Goal: Task Accomplishment & Management: Manage account settings

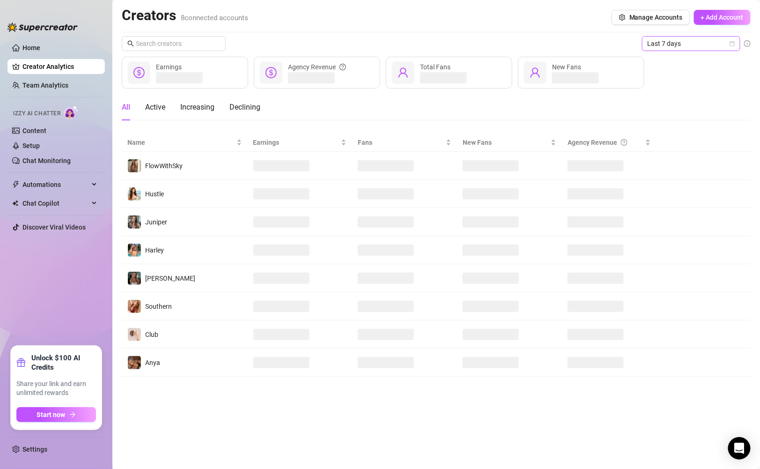
click at [673, 50] on span "Last 7 days" at bounding box center [691, 44] width 87 height 14
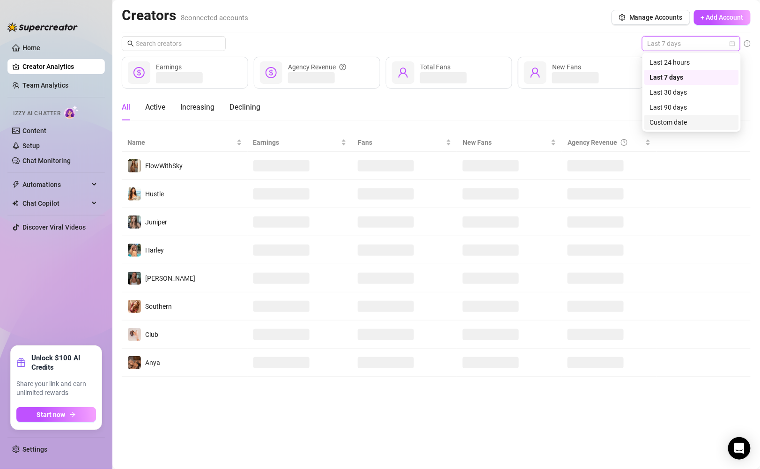
click at [672, 124] on div "Custom date" at bounding box center [691, 122] width 83 height 10
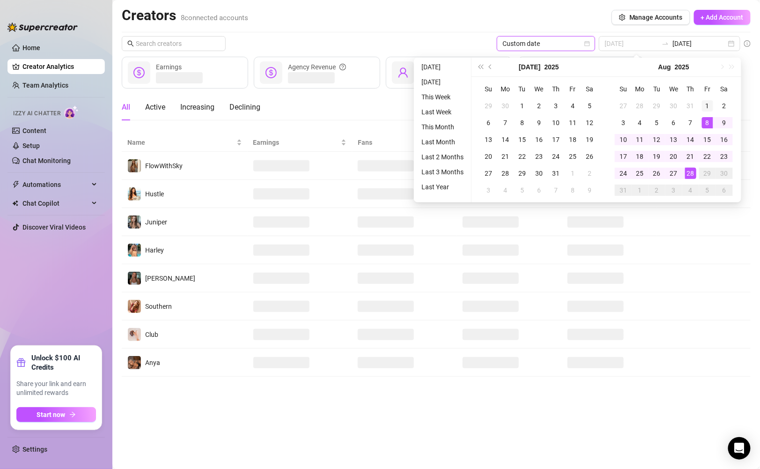
type input "2025-08-01"
click at [707, 103] on div "1" at bounding box center [707, 105] width 11 height 11
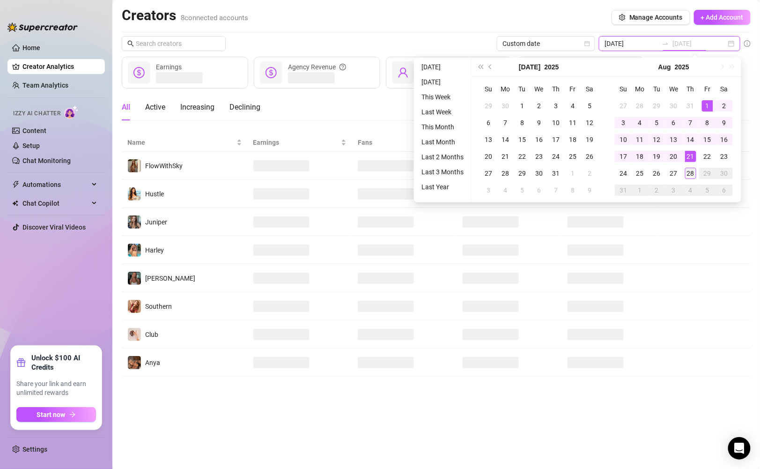
type input "2025-08-28"
click at [690, 171] on div "28" at bounding box center [690, 173] width 11 height 11
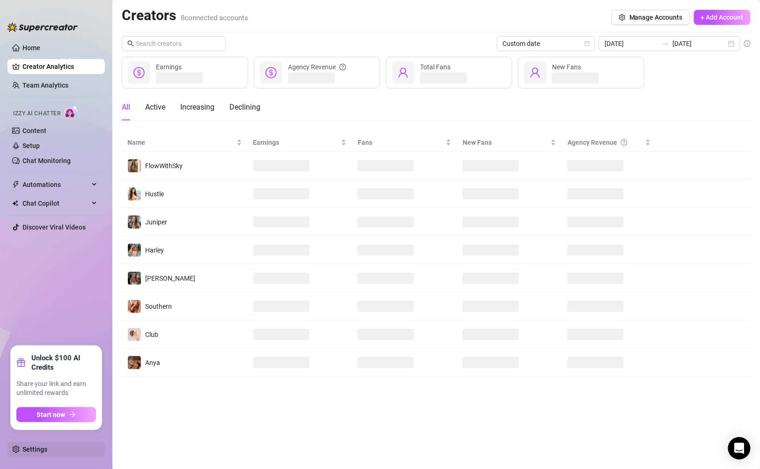
click at [25, 451] on link "Settings" at bounding box center [34, 448] width 25 height 7
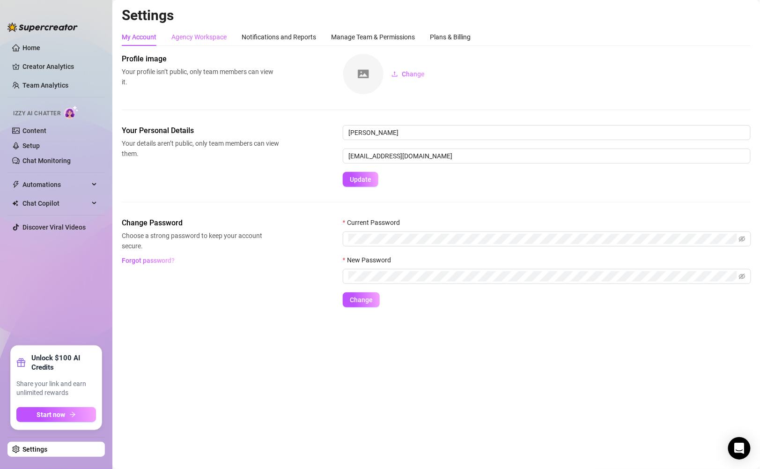
click at [202, 30] on div "Agency Workspace" at bounding box center [198, 37] width 55 height 18
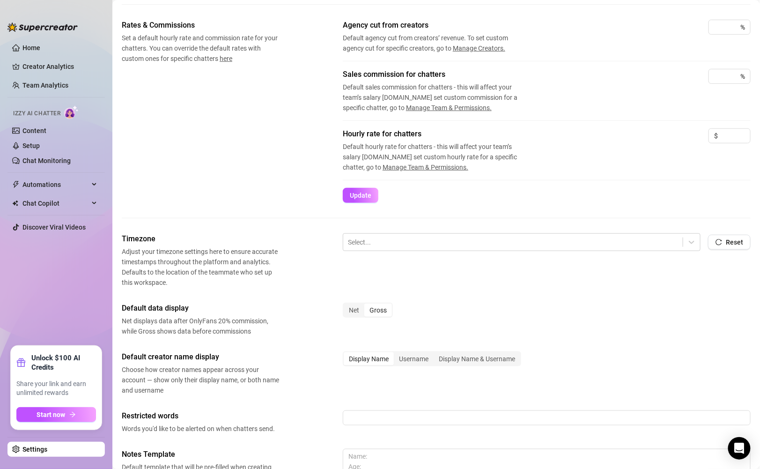
scroll to position [171, 0]
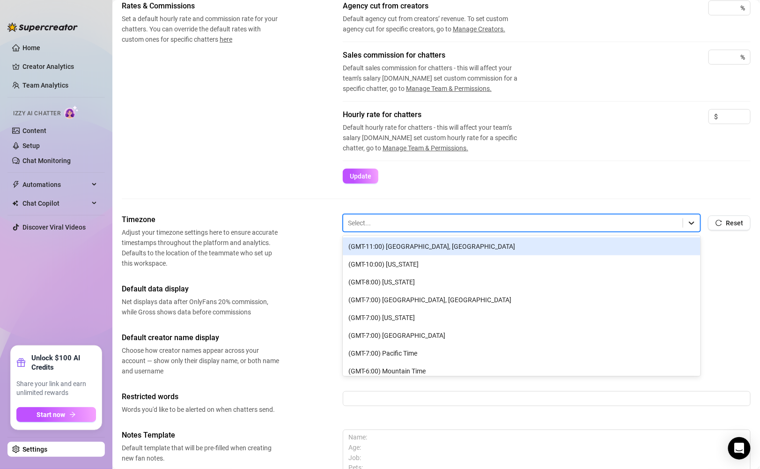
click at [691, 225] on icon at bounding box center [691, 222] width 9 height 9
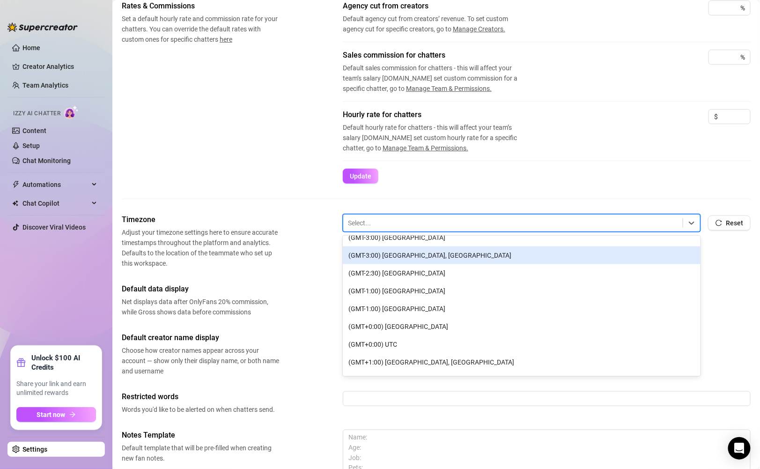
scroll to position [341, 0]
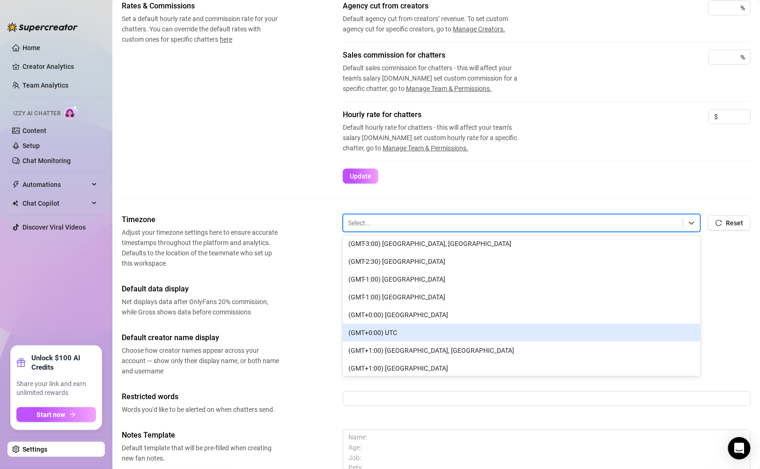
click at [620, 328] on div "(GMT+0:00) UTC" at bounding box center [522, 333] width 358 height 18
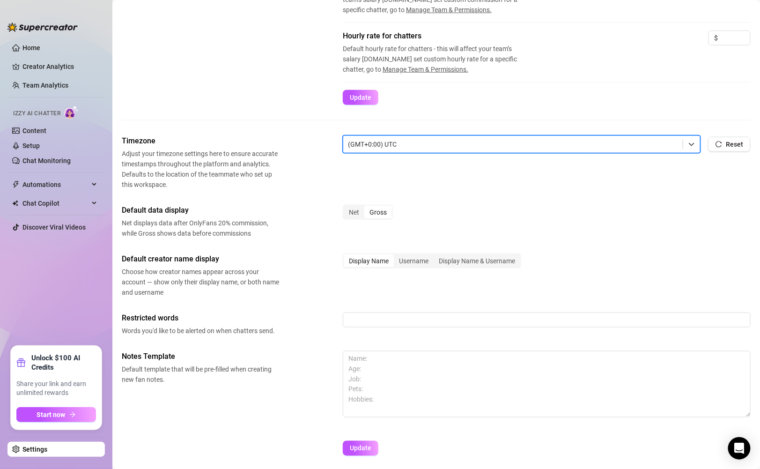
scroll to position [252, 0]
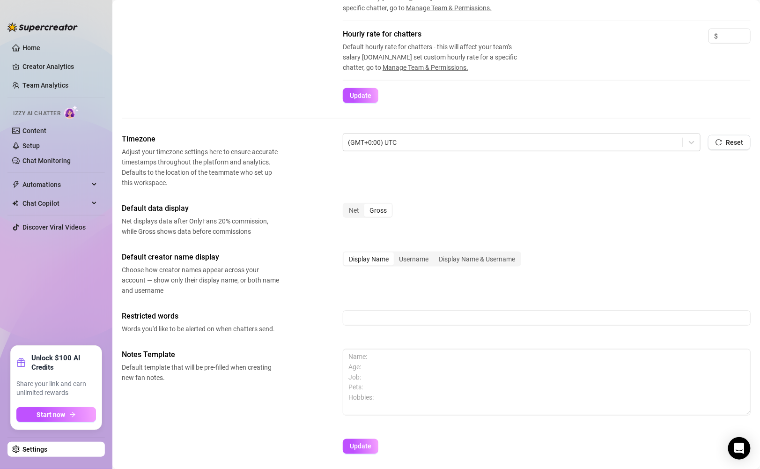
click at [616, 218] on div "Net Gross" at bounding box center [547, 214] width 408 height 23
click at [359, 211] on div "Net" at bounding box center [354, 210] width 21 height 13
click at [346, 205] on input "Net" at bounding box center [346, 205] width 0 height 0
click at [410, 256] on div "Username" at bounding box center [414, 258] width 40 height 13
click at [396, 254] on input "Username" at bounding box center [396, 254] width 0 height 0
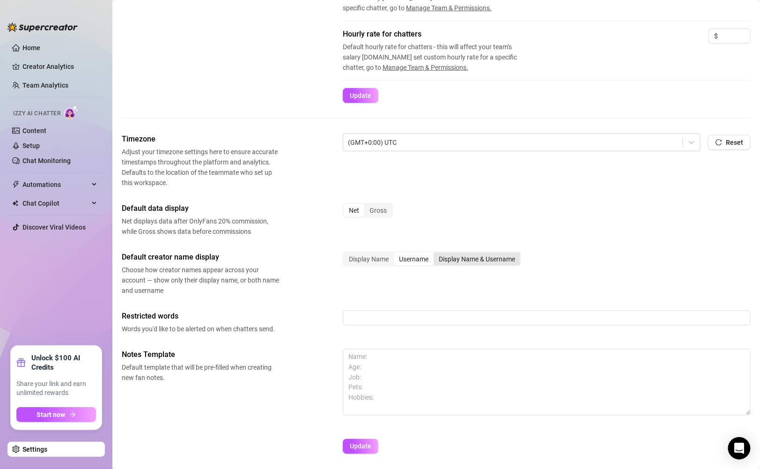
click at [461, 256] on div "Display Name & Username" at bounding box center [477, 258] width 87 height 13
click at [436, 254] on input "Display Name & Username" at bounding box center [436, 254] width 0 height 0
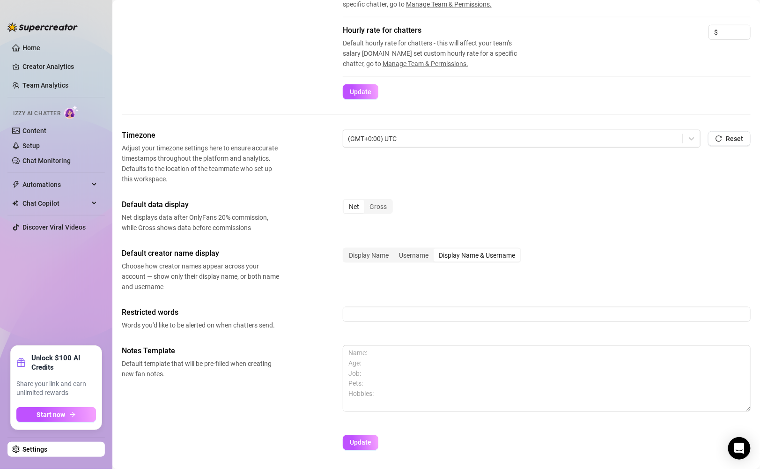
scroll to position [283, 0]
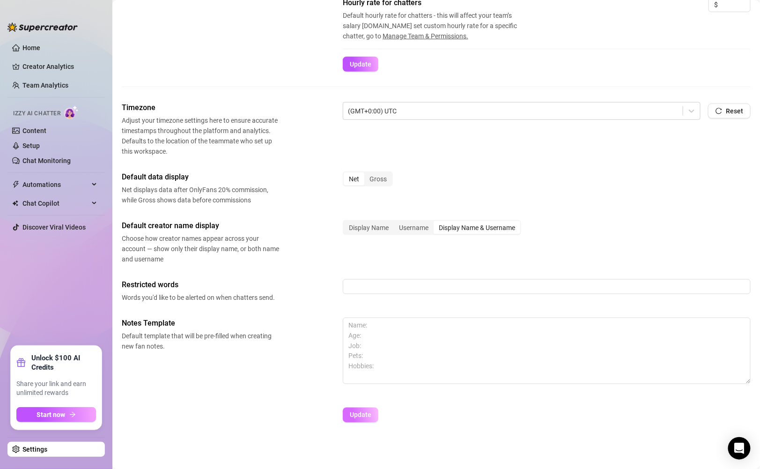
click at [353, 417] on span "Update" at bounding box center [361, 414] width 22 height 7
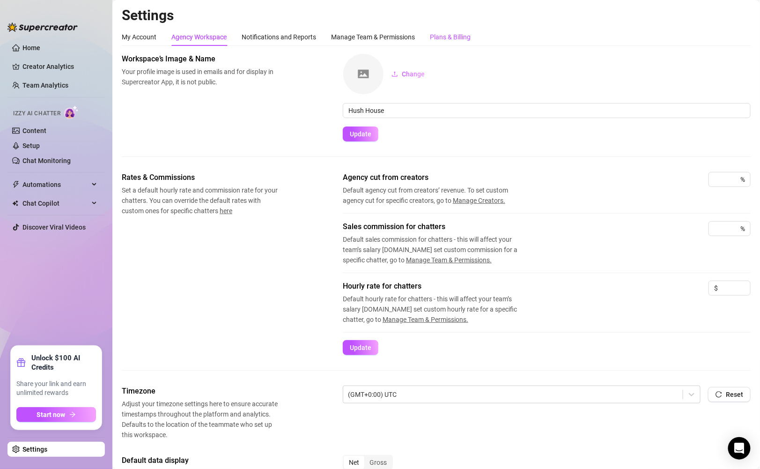
click at [454, 36] on div "Plans & Billing" at bounding box center [450, 37] width 41 height 10
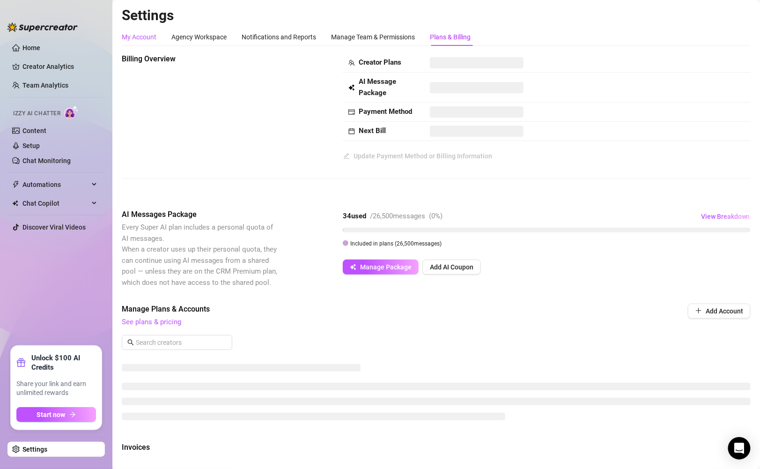
click at [134, 40] on div "My Account" at bounding box center [139, 37] width 35 height 10
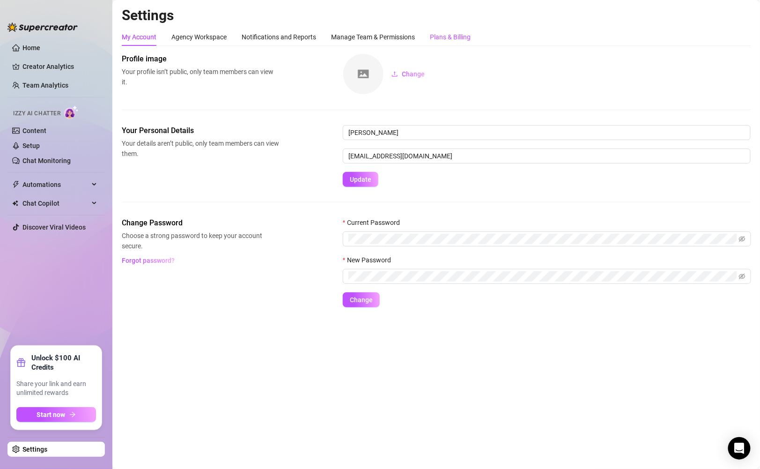
click at [441, 32] on div "Plans & Billing" at bounding box center [450, 37] width 41 height 10
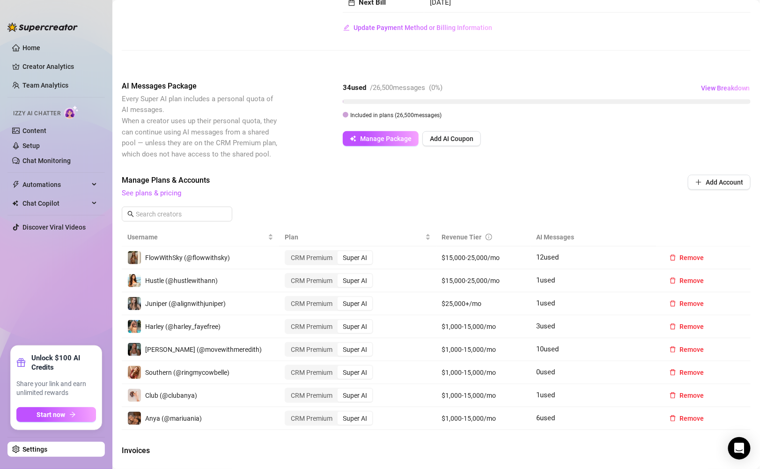
scroll to position [189, 0]
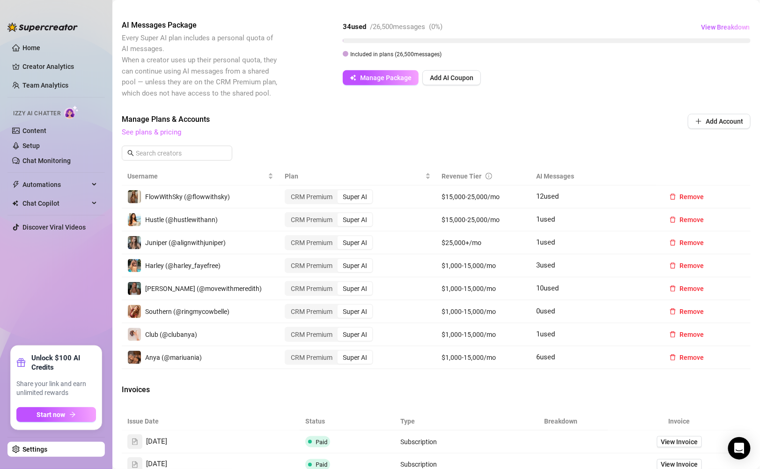
click at [162, 132] on link "See plans & pricing" at bounding box center [151, 132] width 59 height 8
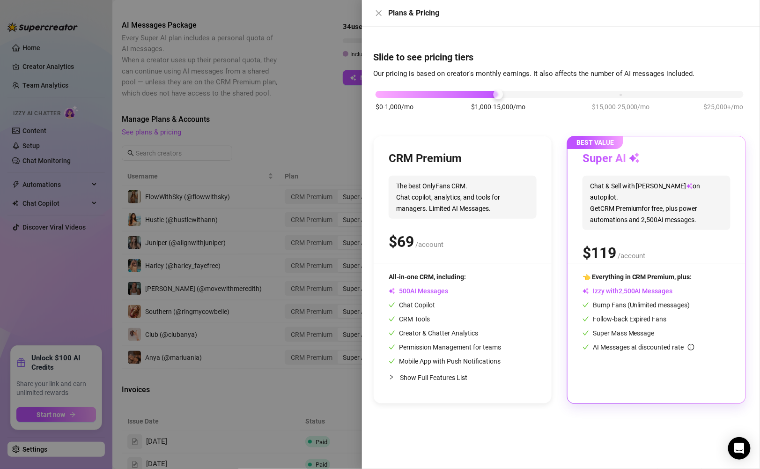
click at [279, 394] on div at bounding box center [380, 234] width 760 height 469
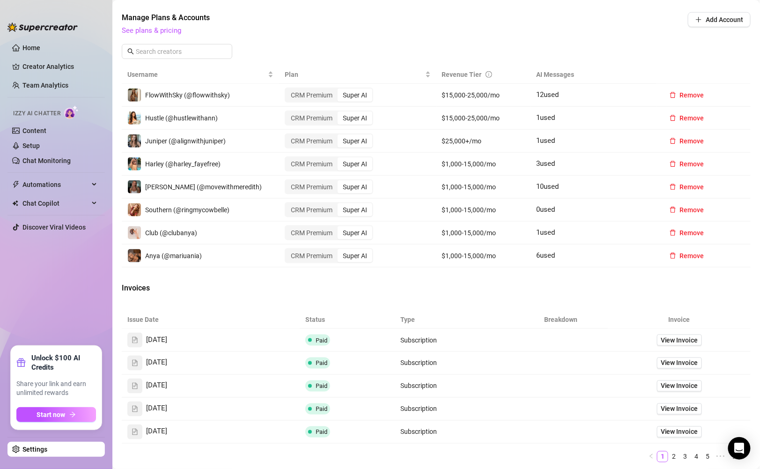
scroll to position [304, 0]
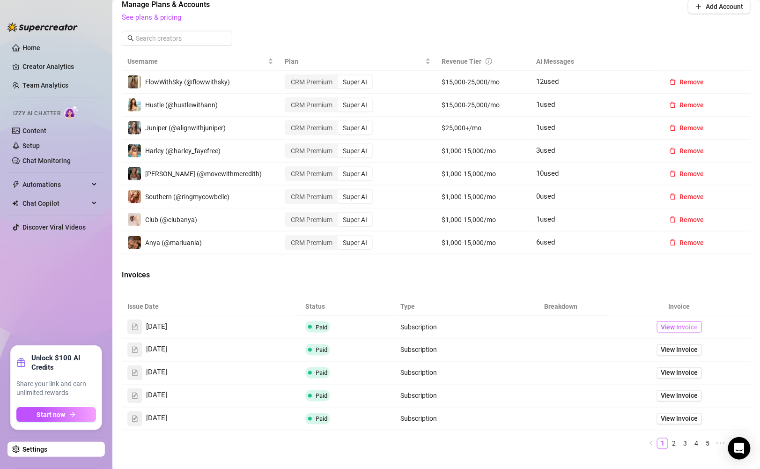
click at [673, 327] on span "View Invoice" at bounding box center [679, 327] width 37 height 10
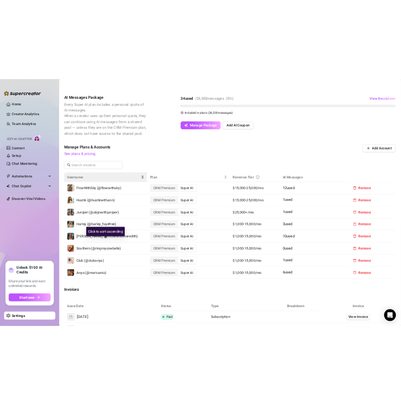
scroll to position [0, 0]
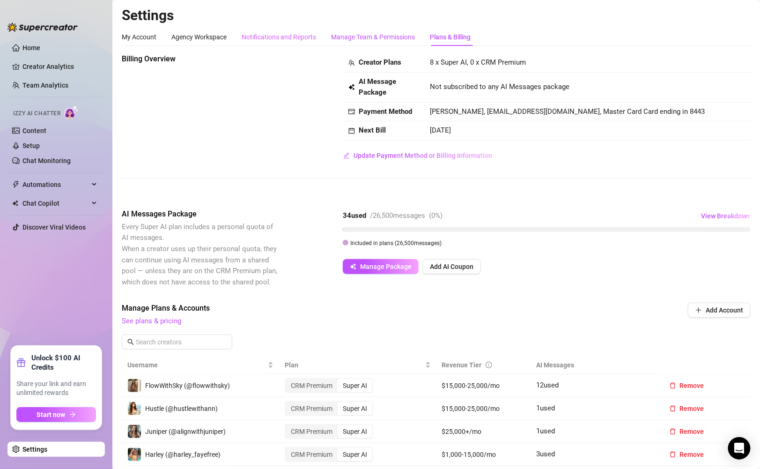
click at [333, 39] on div "Manage Team & Permissions" at bounding box center [373, 37] width 84 height 10
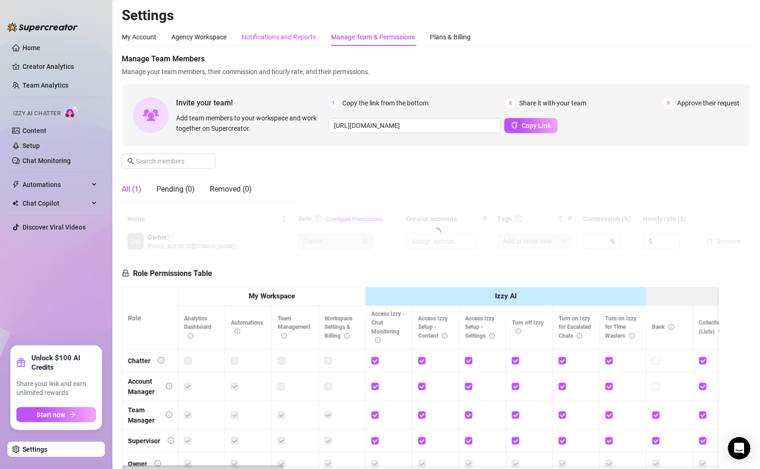
click at [291, 38] on div "Notifications and Reports" at bounding box center [279, 37] width 74 height 10
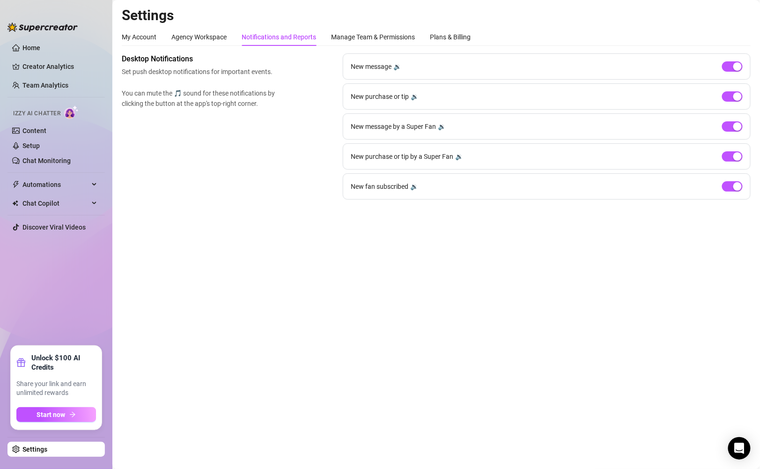
click at [257, 189] on div "Desktop Notifications Set push desktop notifications for important events. You …" at bounding box center [436, 126] width 629 height 146
click at [129, 31] on div "My Account" at bounding box center [139, 37] width 35 height 18
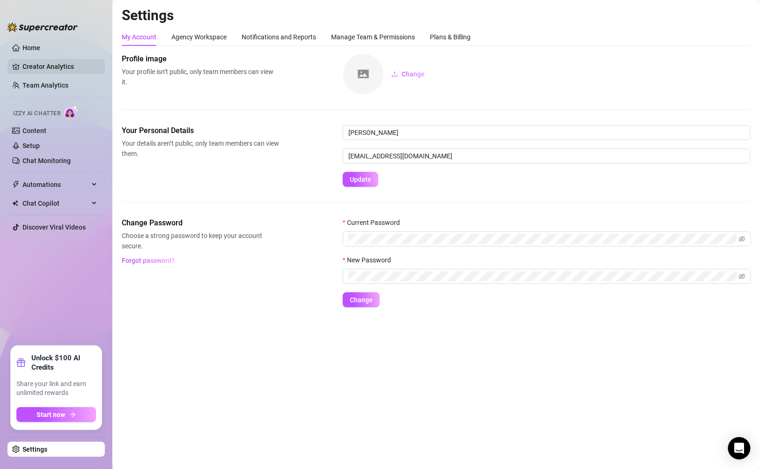
click at [48, 66] on link "Creator Analytics" at bounding box center [59, 66] width 75 height 15
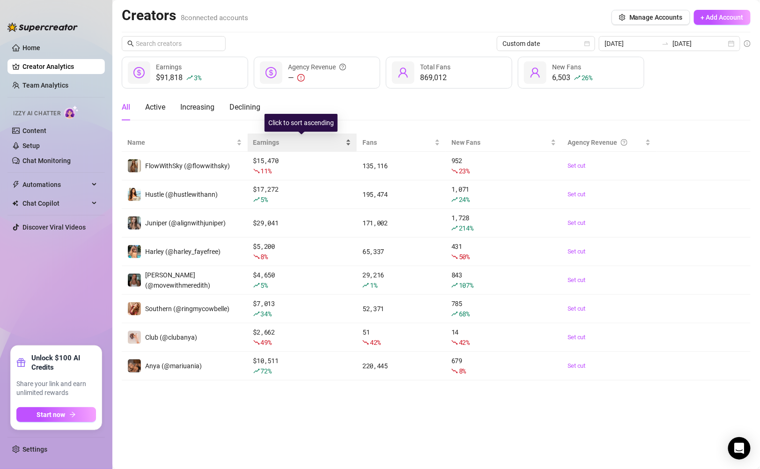
click at [352, 141] on div "Earnings" at bounding box center [302, 142] width 98 height 10
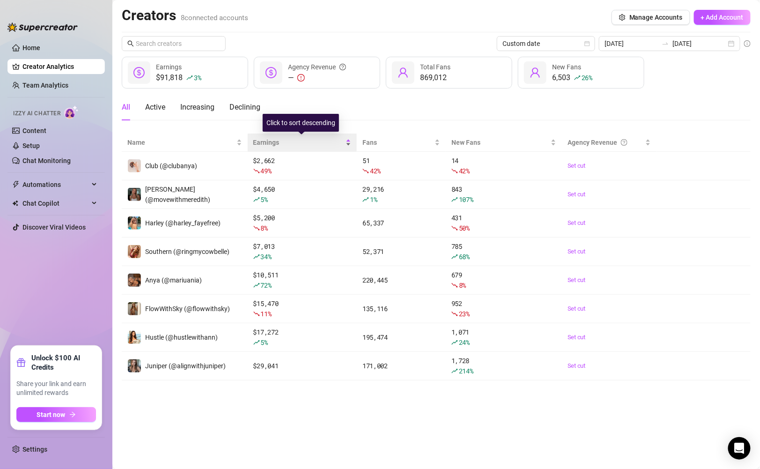
click at [352, 141] on div "Earnings" at bounding box center [302, 142] width 98 height 10
